Goal: Information Seeking & Learning: Compare options

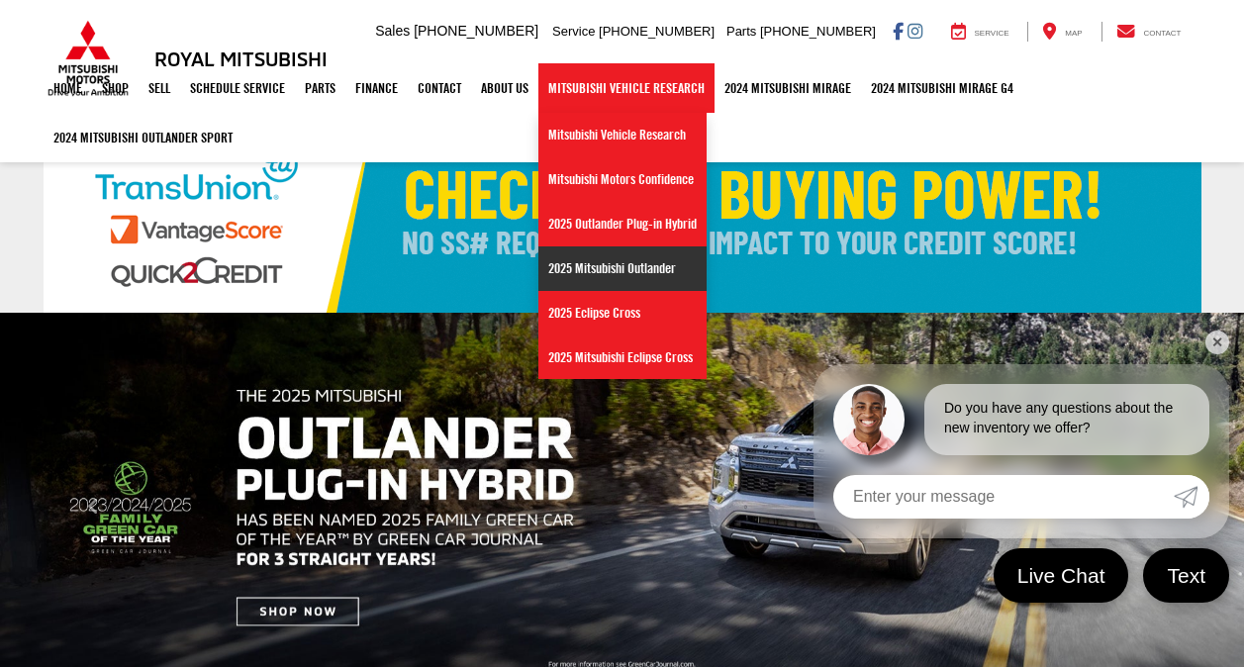
click at [605, 261] on link "2025 Mitsubishi Outlander" at bounding box center [623, 268] width 168 height 45
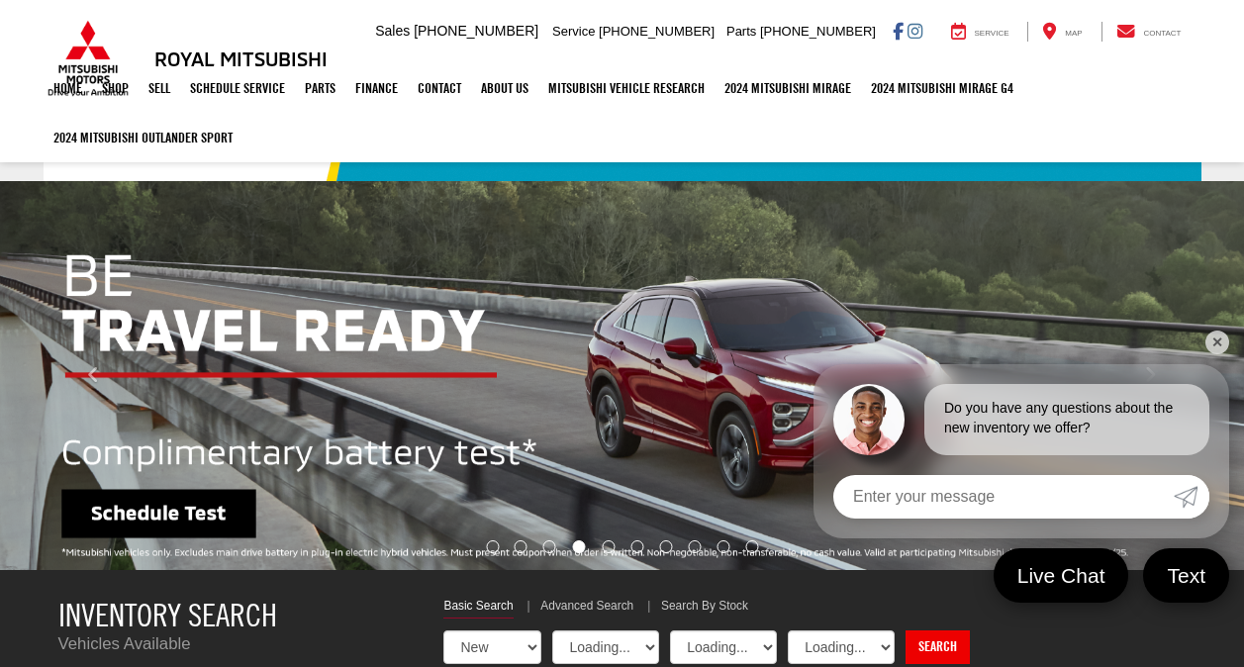
select select "Mitsubishi"
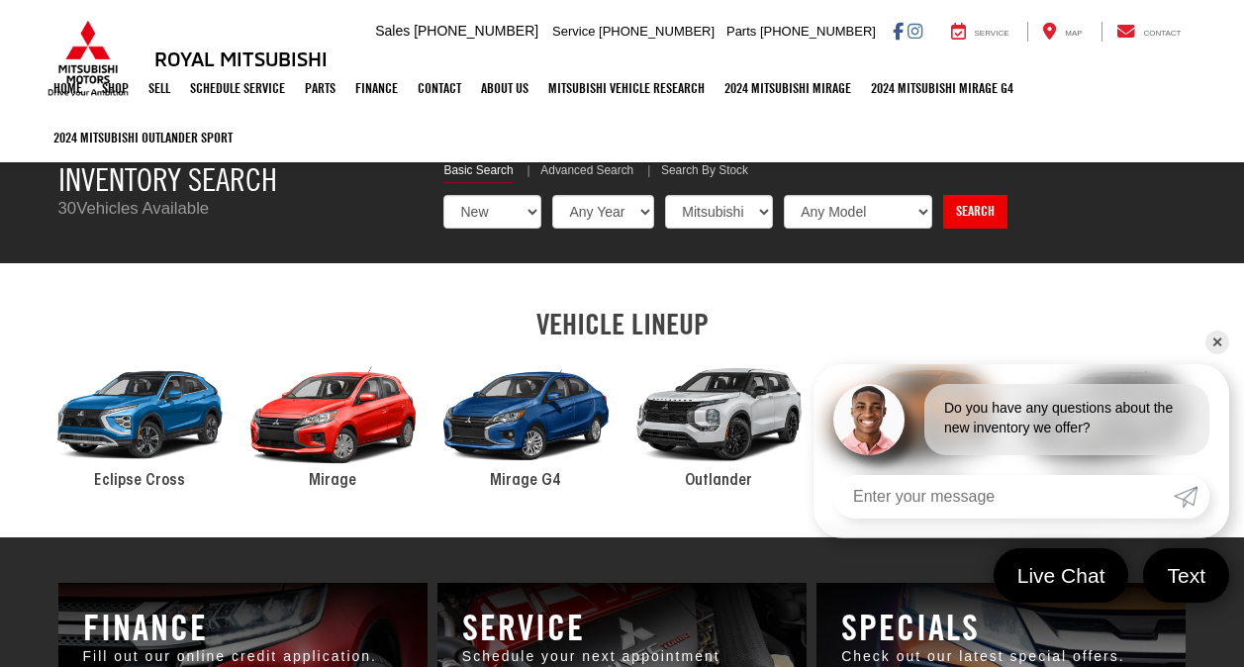
scroll to position [581, 0]
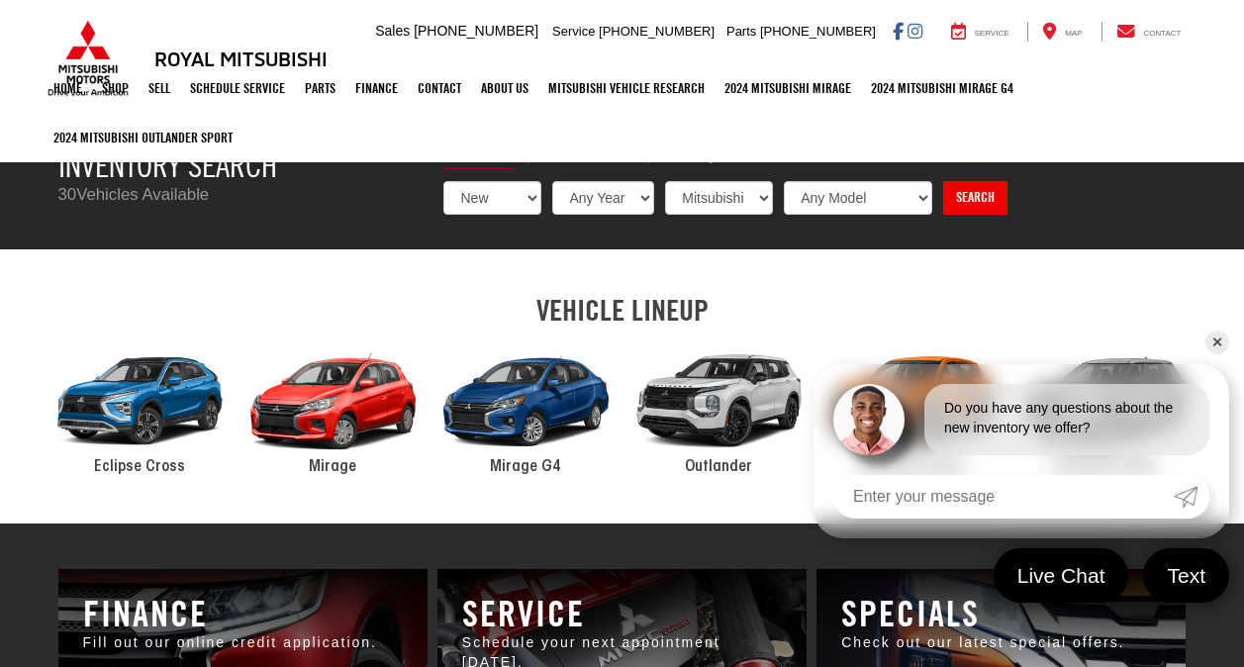
click at [1216, 339] on link "✕" at bounding box center [1218, 343] width 24 height 24
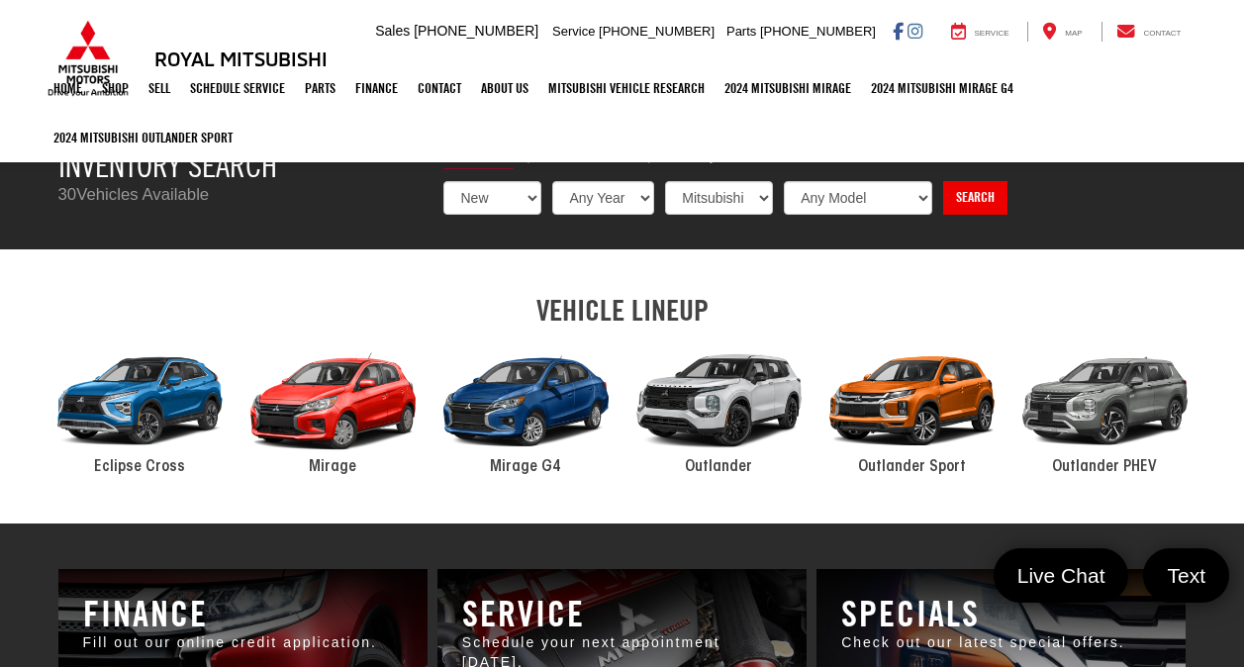
click at [727, 447] on div "2024 Mitsubishi Outlander" at bounding box center [719, 402] width 193 height 131
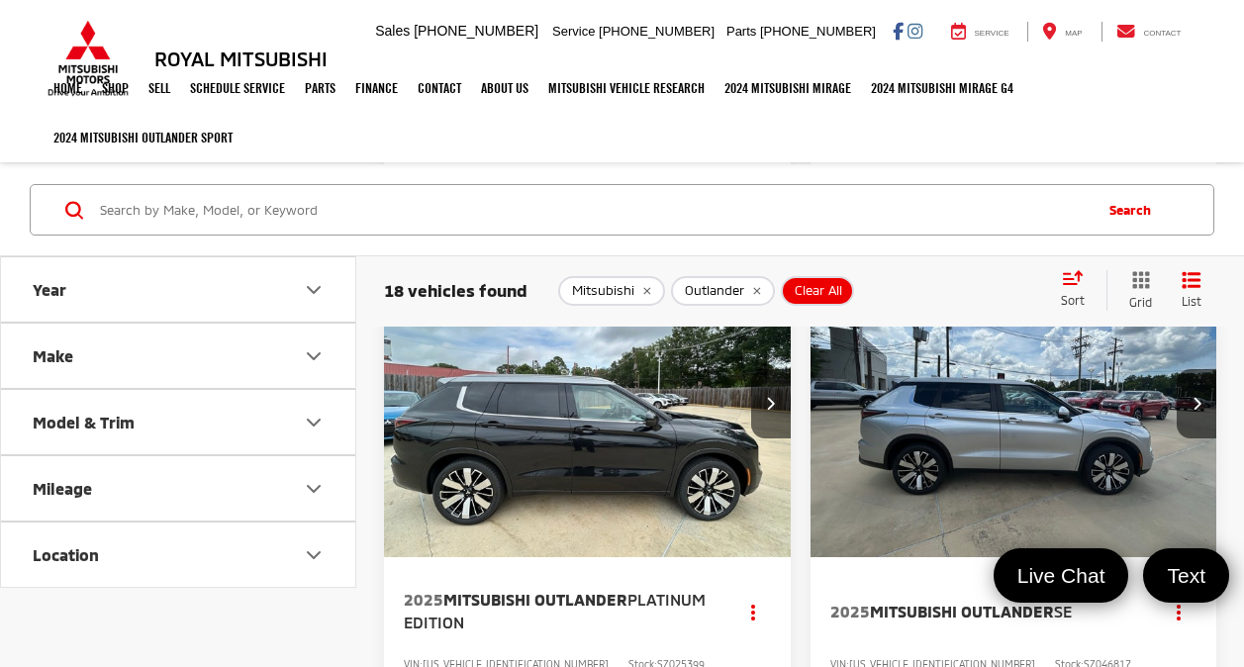
scroll to position [3260, 0]
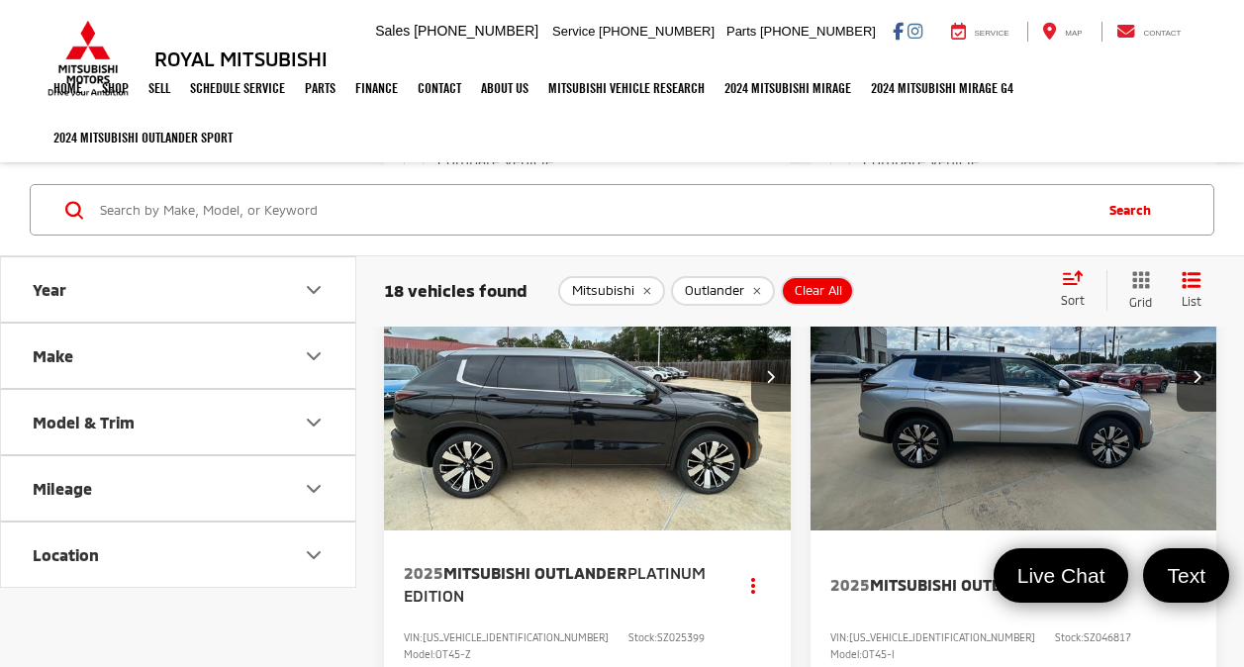
click at [1025, 358] on img "2025 Mitsubishi Outlander SE 0" at bounding box center [1015, 378] width 410 height 307
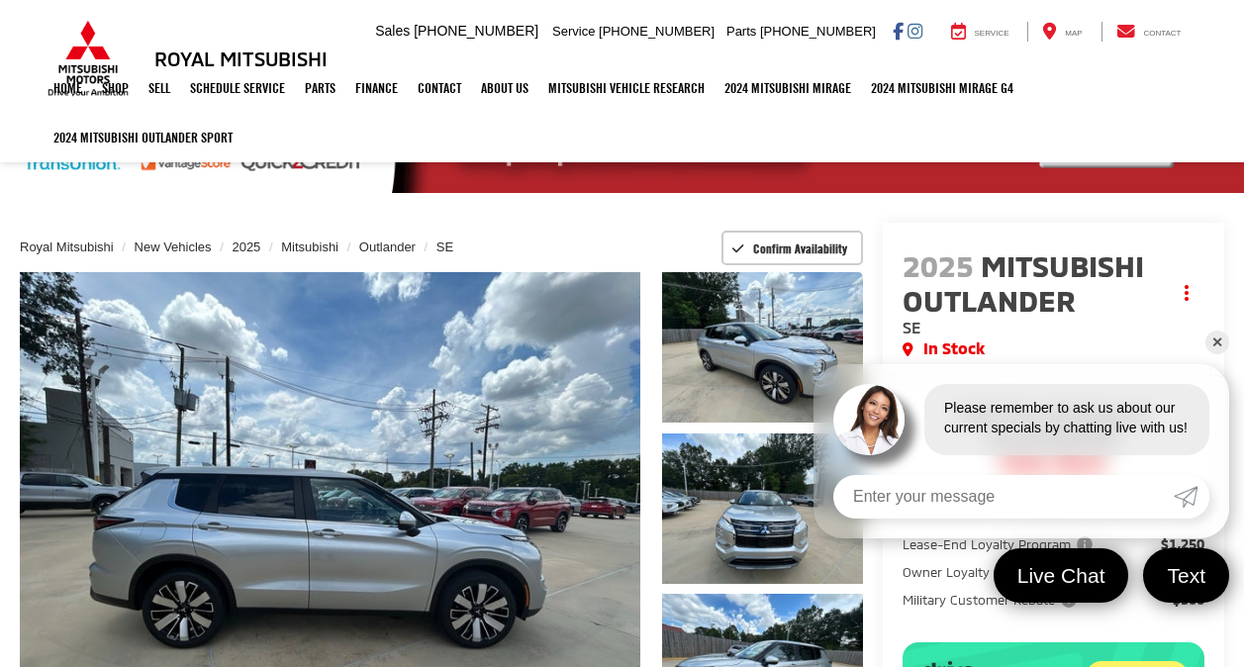
click at [1221, 344] on link "✕" at bounding box center [1218, 343] width 24 height 24
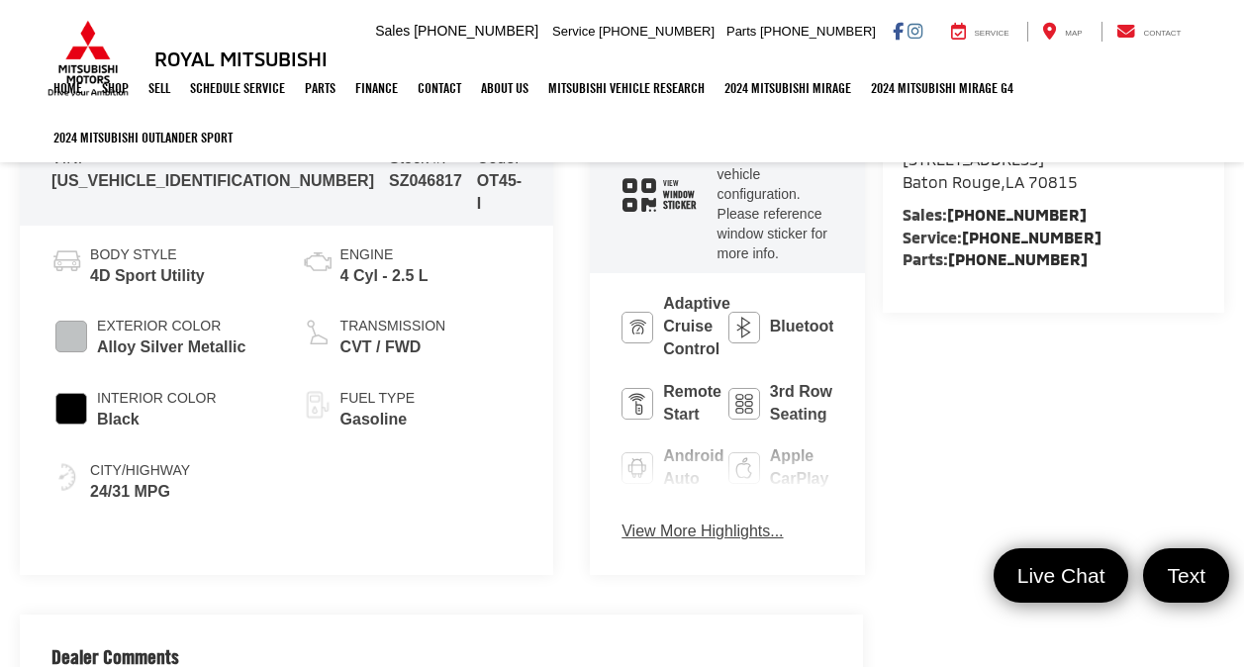
scroll to position [844, 0]
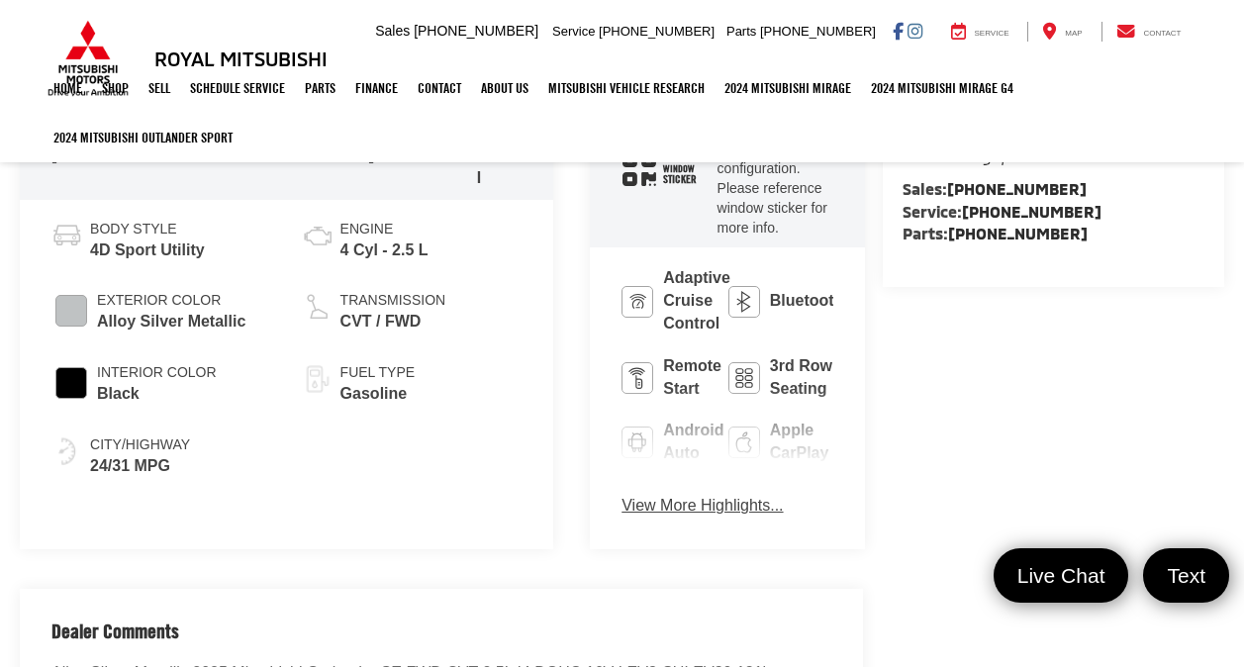
click at [622, 495] on button "View More Highlights..." at bounding box center [702, 506] width 161 height 23
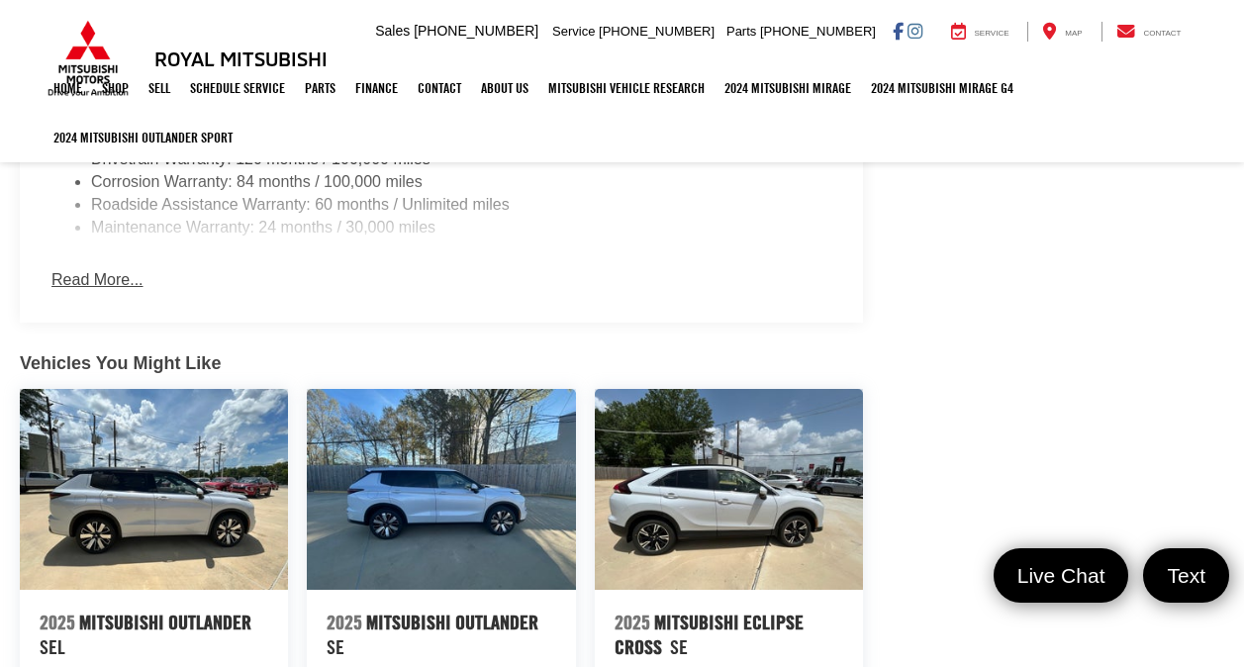
scroll to position [2719, 0]
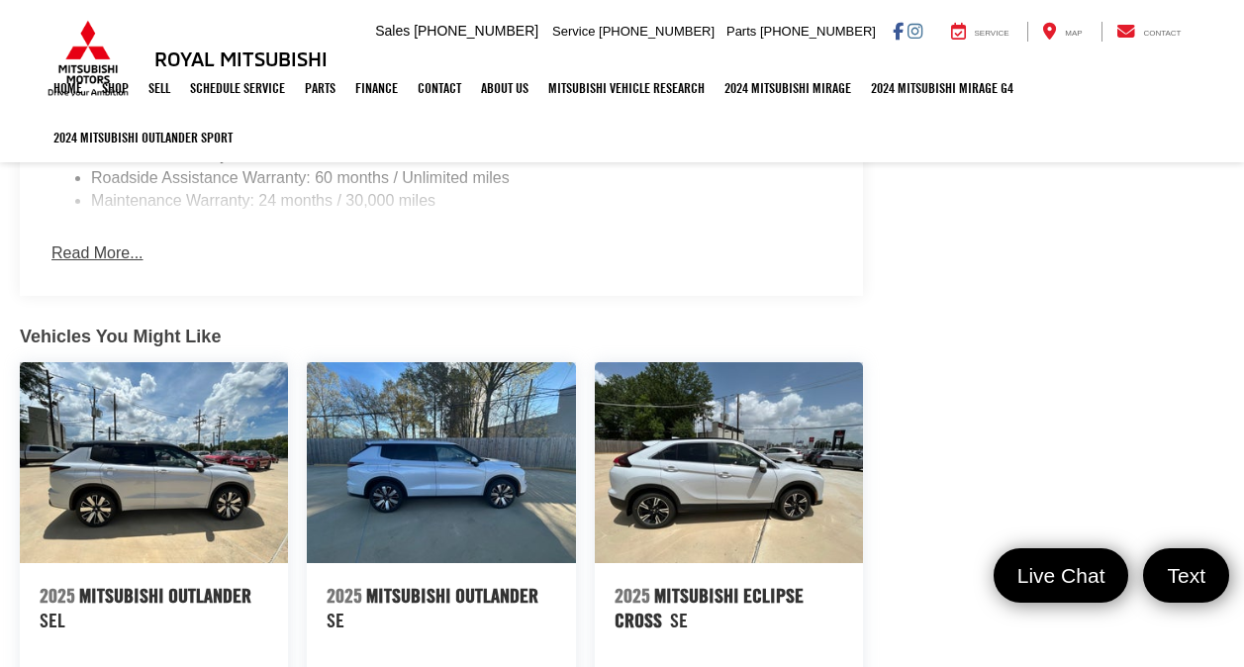
click at [705, 362] on img at bounding box center [729, 462] width 268 height 201
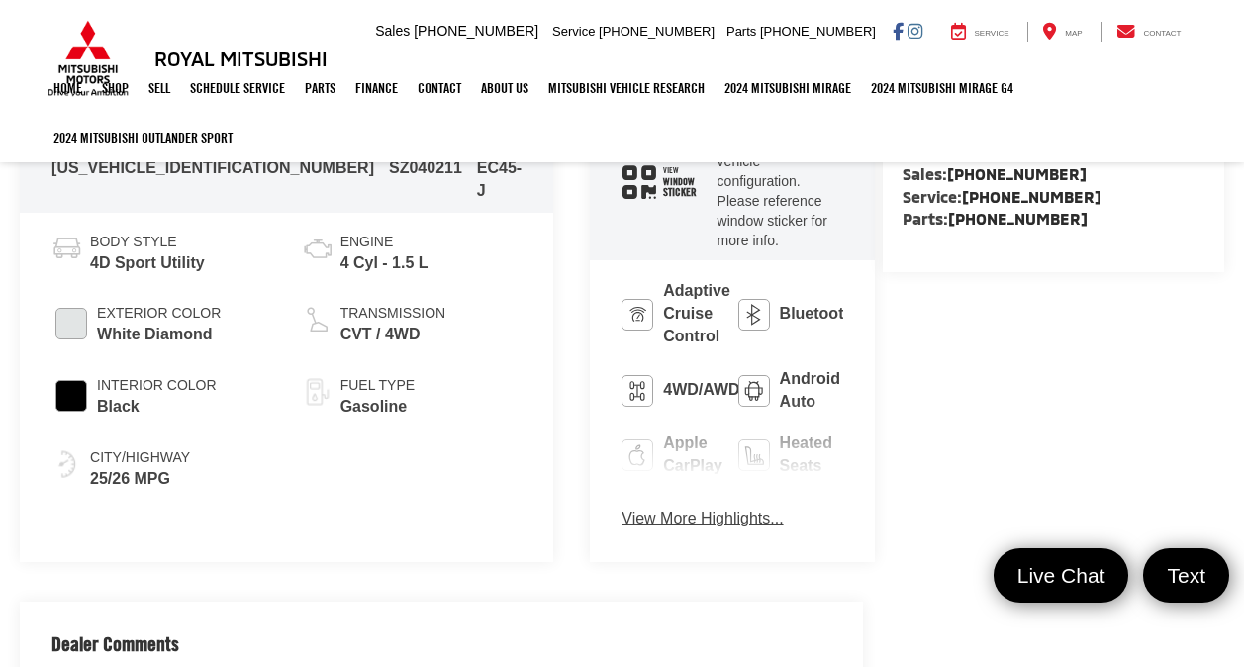
scroll to position [871, 0]
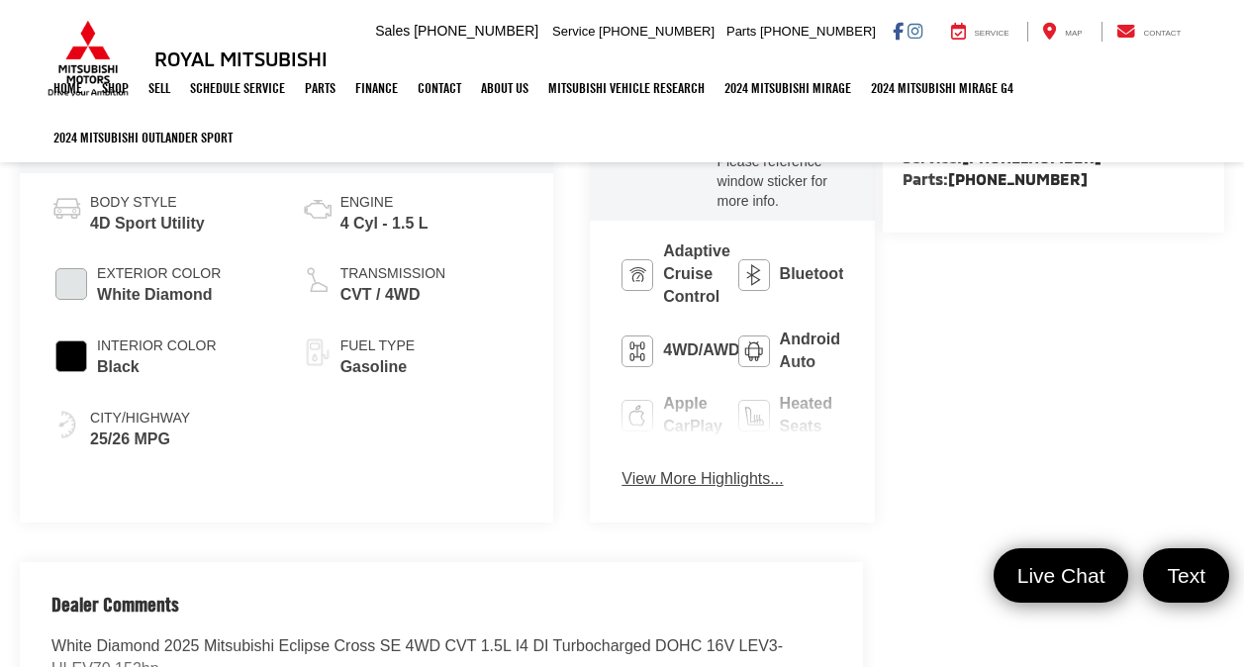
click at [622, 468] on button "View More Highlights..." at bounding box center [702, 479] width 161 height 23
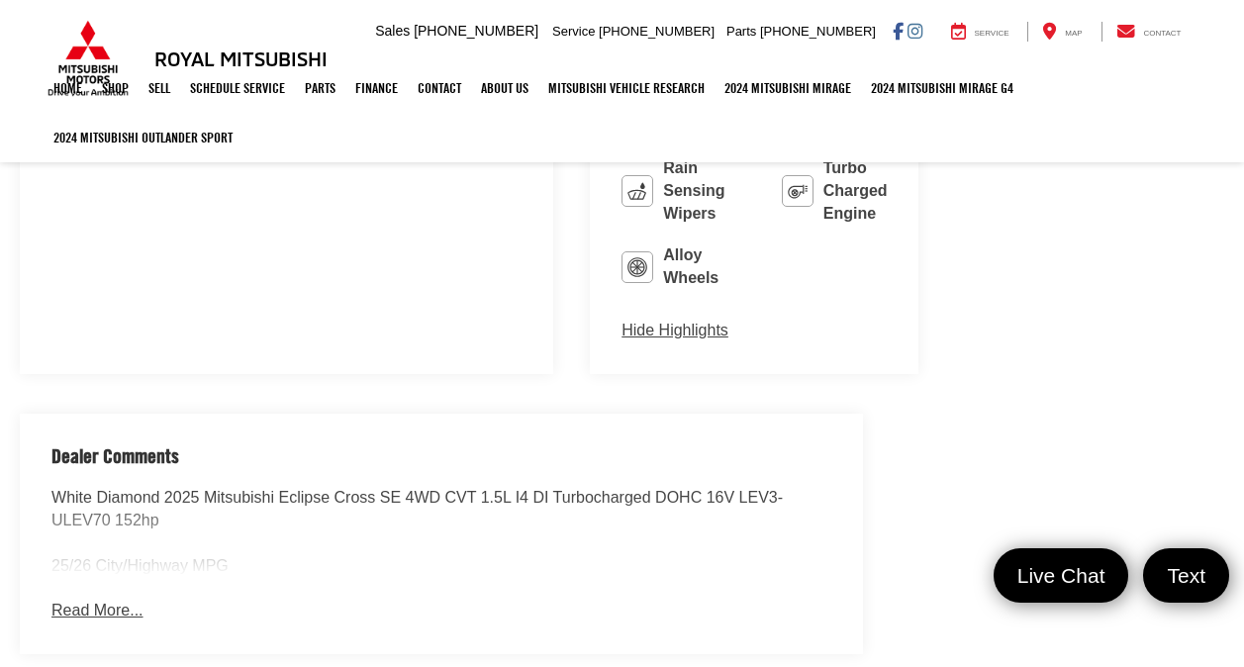
scroll to position [1597, 0]
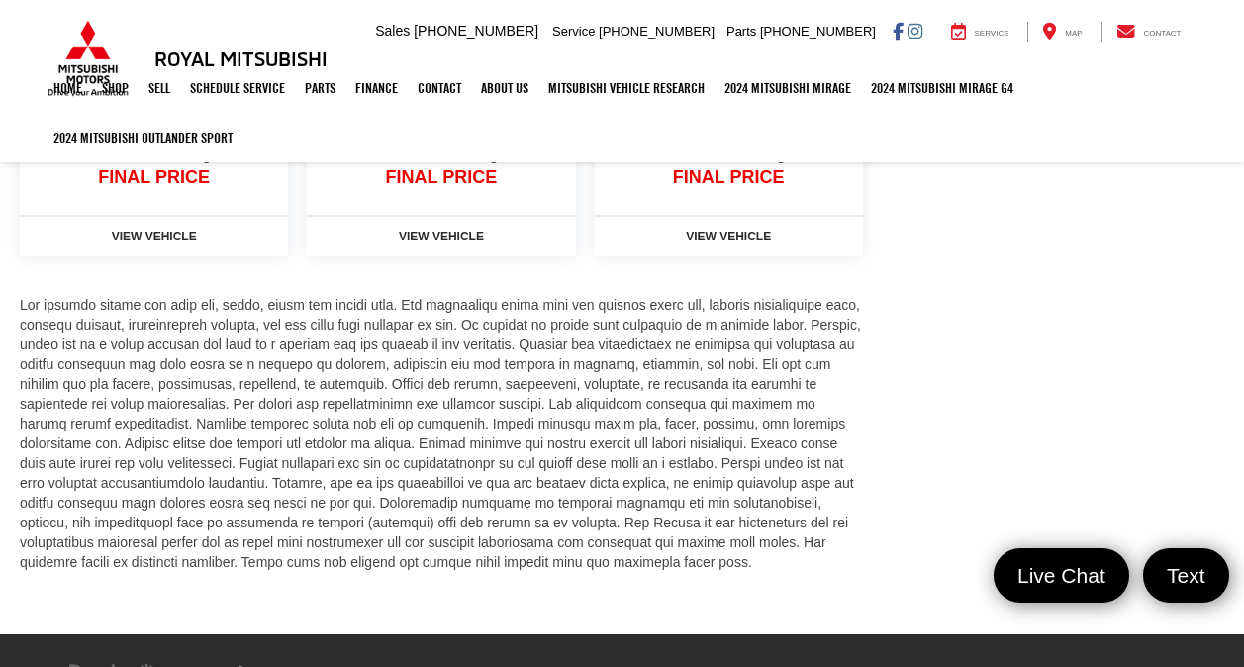
scroll to position [2771, 0]
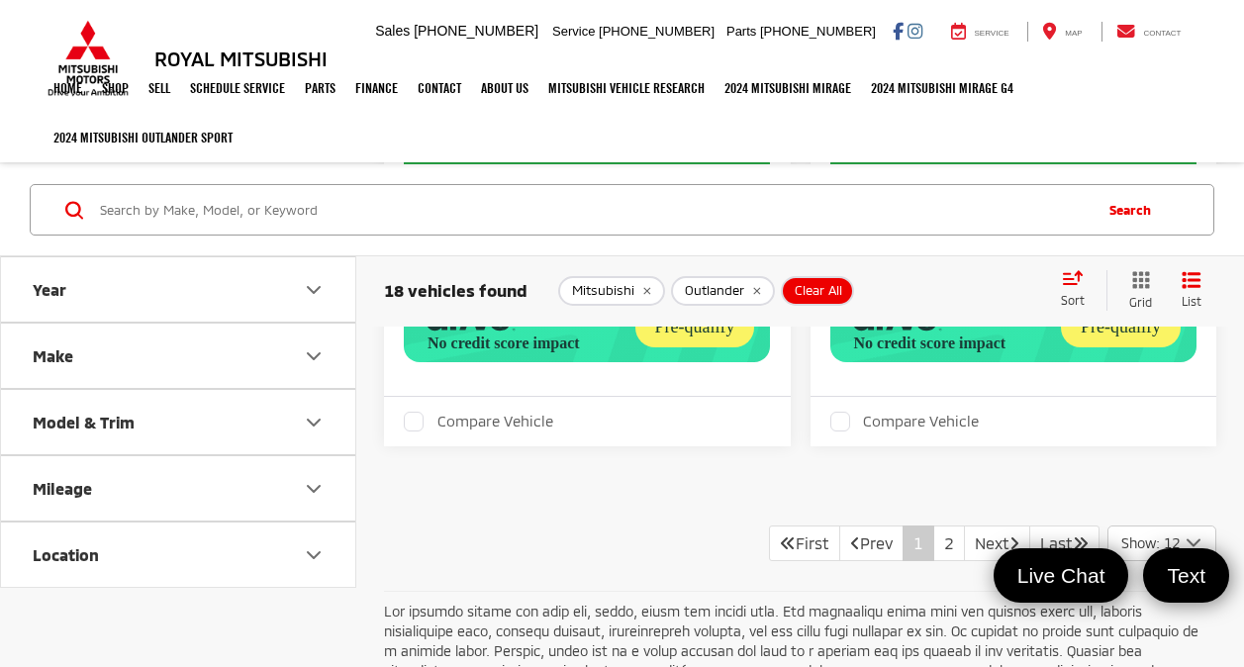
scroll to position [6270, 0]
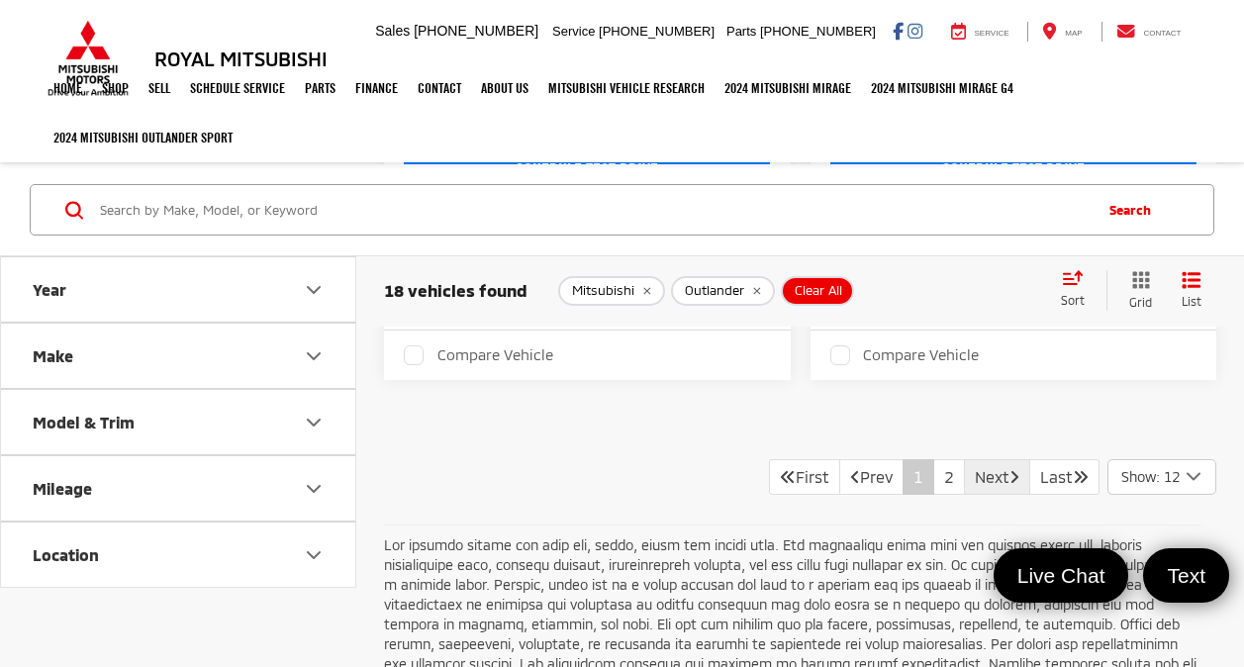
click at [1010, 468] on icon "Next Page" at bounding box center [1015, 476] width 10 height 16
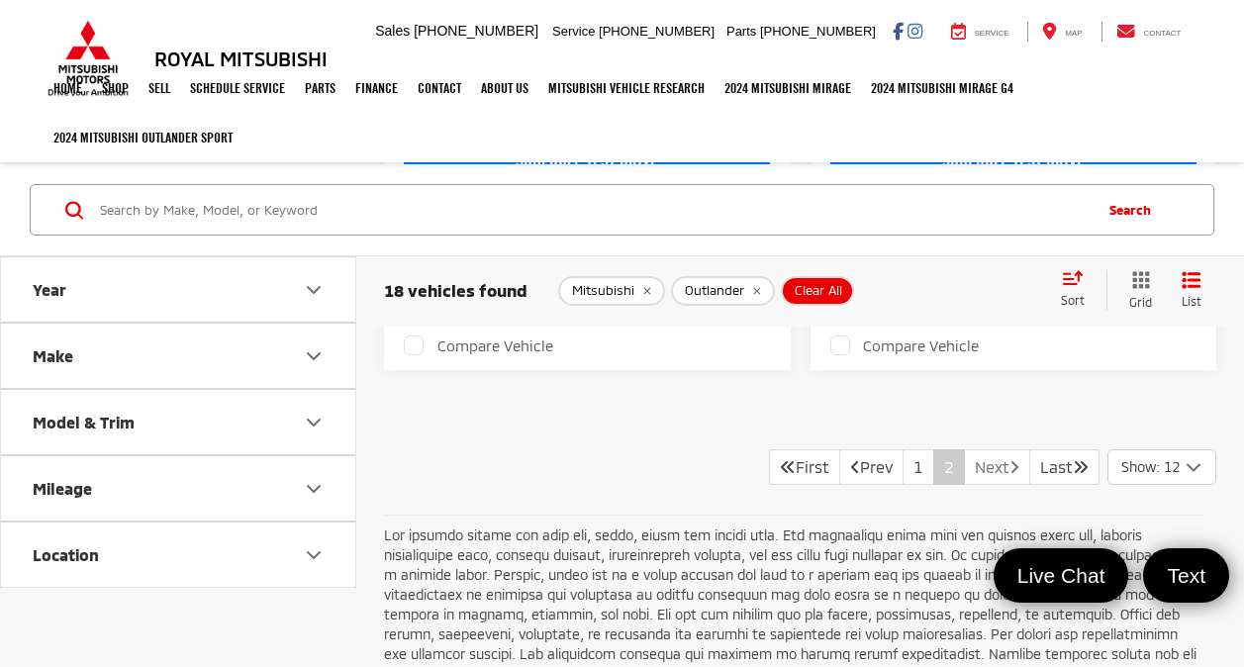
scroll to position [3101, 0]
